Goal: Check status: Verify the current state of an ongoing process or item

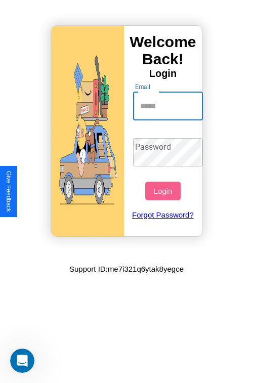
click at [169, 106] on input "Email" at bounding box center [168, 106] width 70 height 28
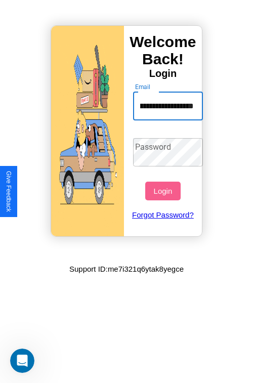
scroll to position [0, 49]
type input "**********"
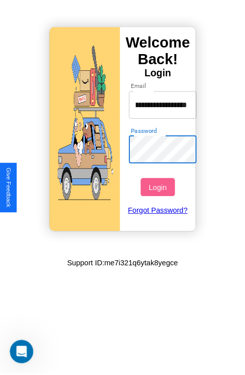
scroll to position [0, 0]
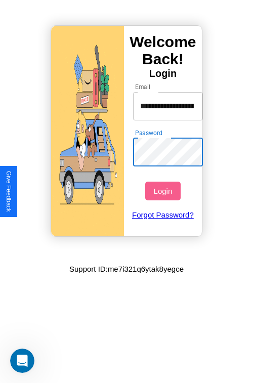
click at [164, 191] on button "Login" at bounding box center [162, 190] width 35 height 19
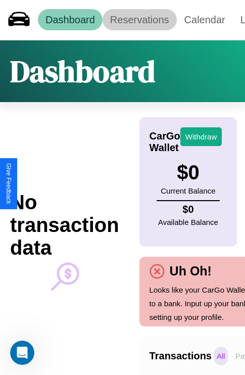
click at [140, 20] on link "Reservations" at bounding box center [140, 19] width 74 height 21
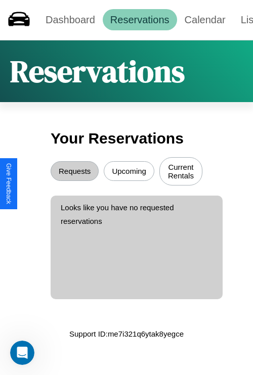
click at [129, 172] on button "Upcoming" at bounding box center [129, 171] width 51 height 20
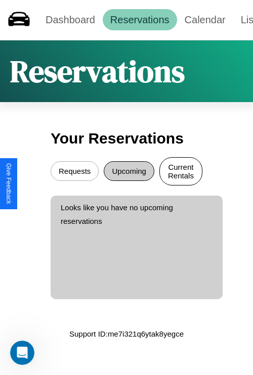
click at [180, 172] on button "Current Rentals" at bounding box center [180, 171] width 43 height 28
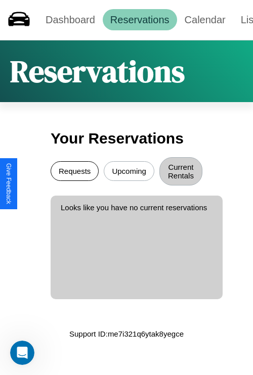
click at [74, 172] on button "Requests" at bounding box center [75, 171] width 48 height 20
